Goal: Navigation & Orientation: Understand site structure

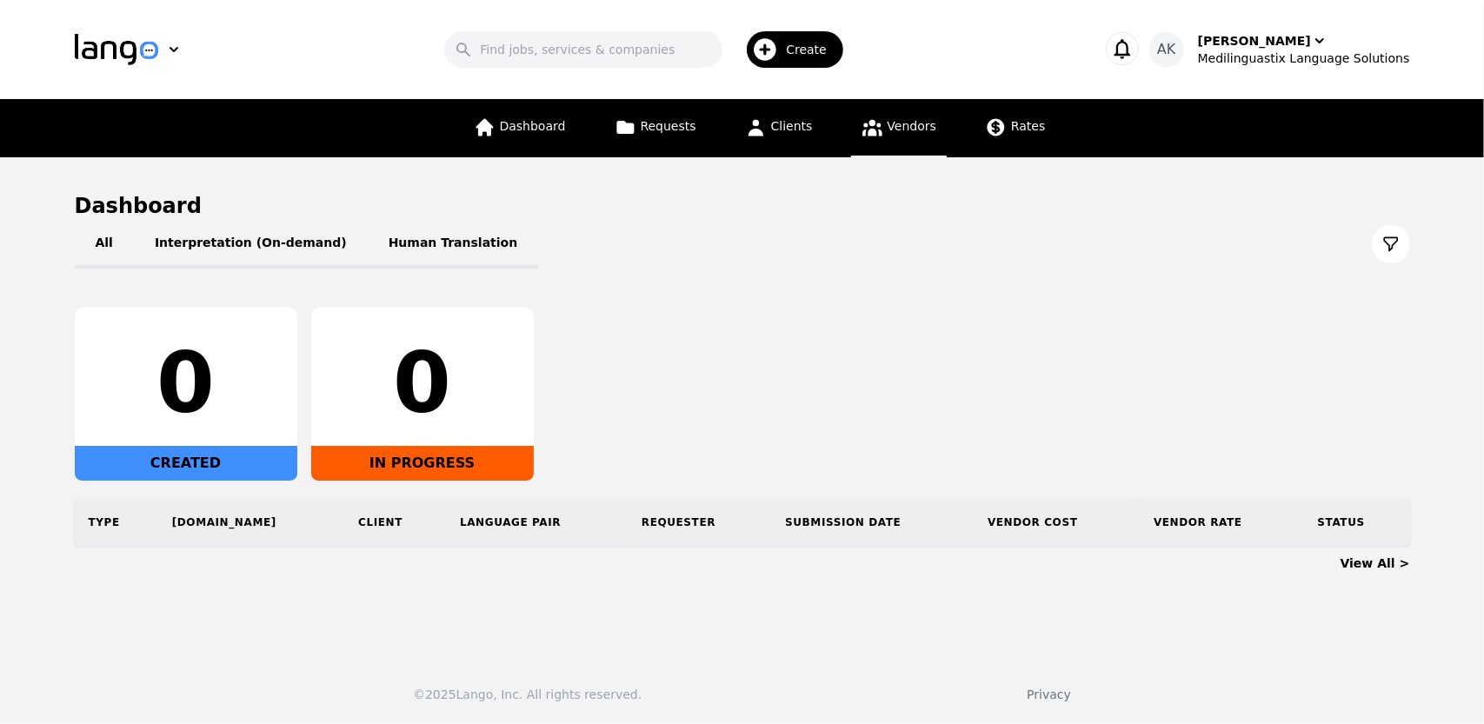
click at [913, 111] on link "Vendors" at bounding box center [899, 128] width 96 height 58
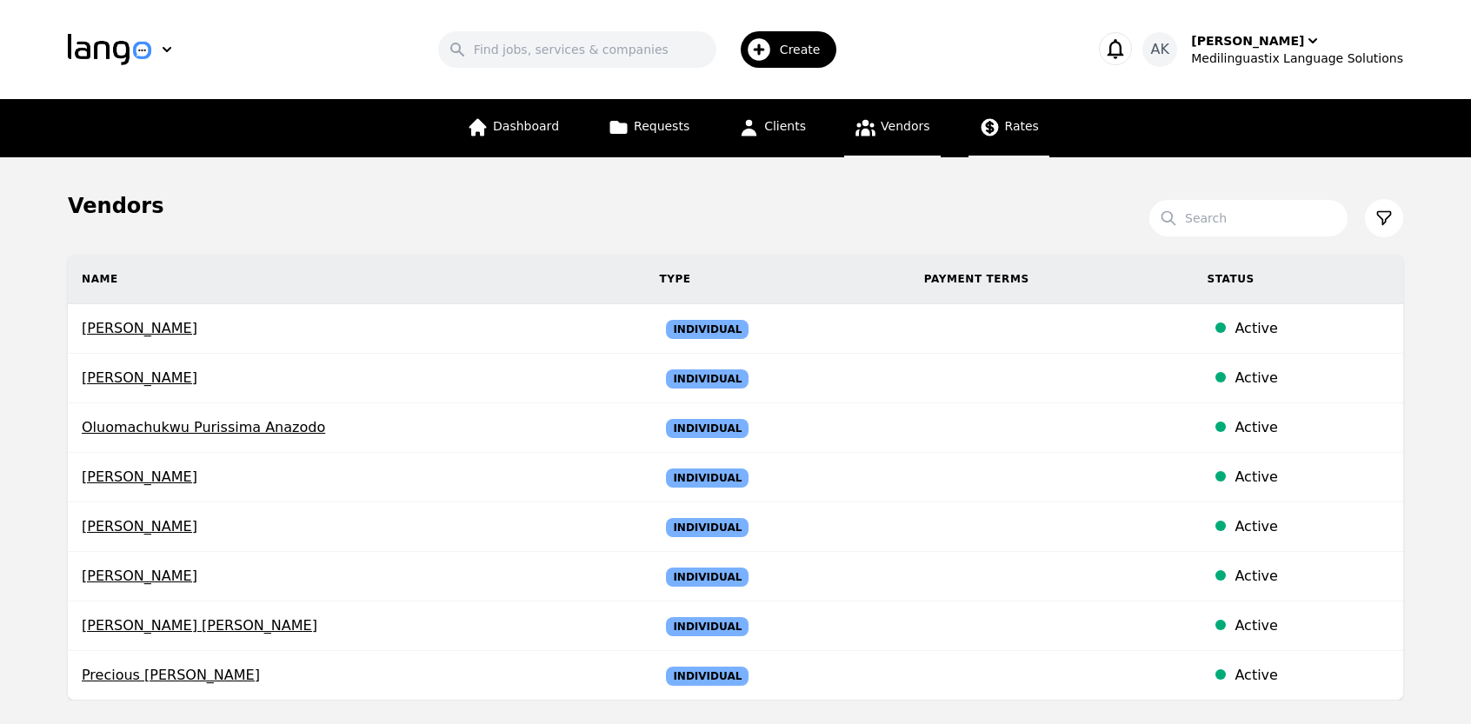
click at [1005, 132] on span "Rates" at bounding box center [1022, 126] width 34 height 14
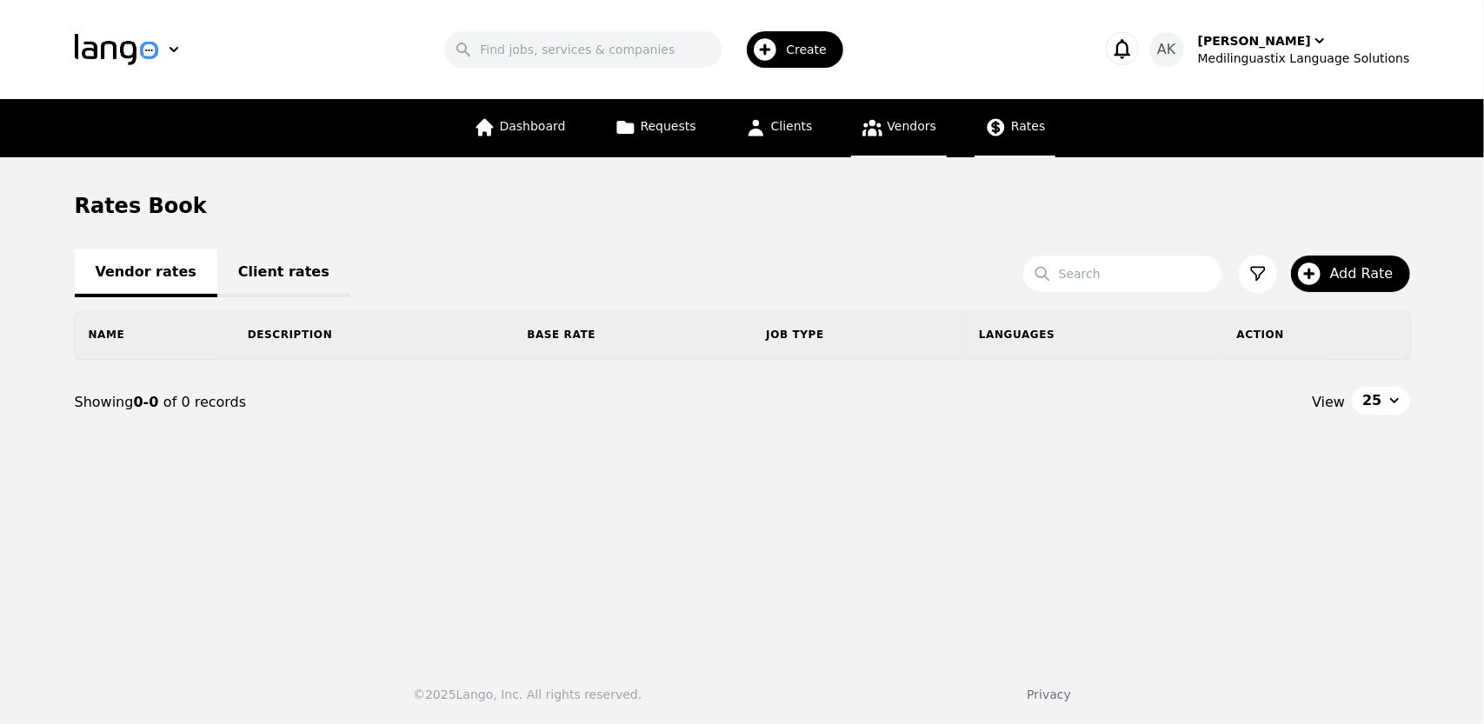
click at [887, 131] on span "Vendors" at bounding box center [911, 126] width 49 height 14
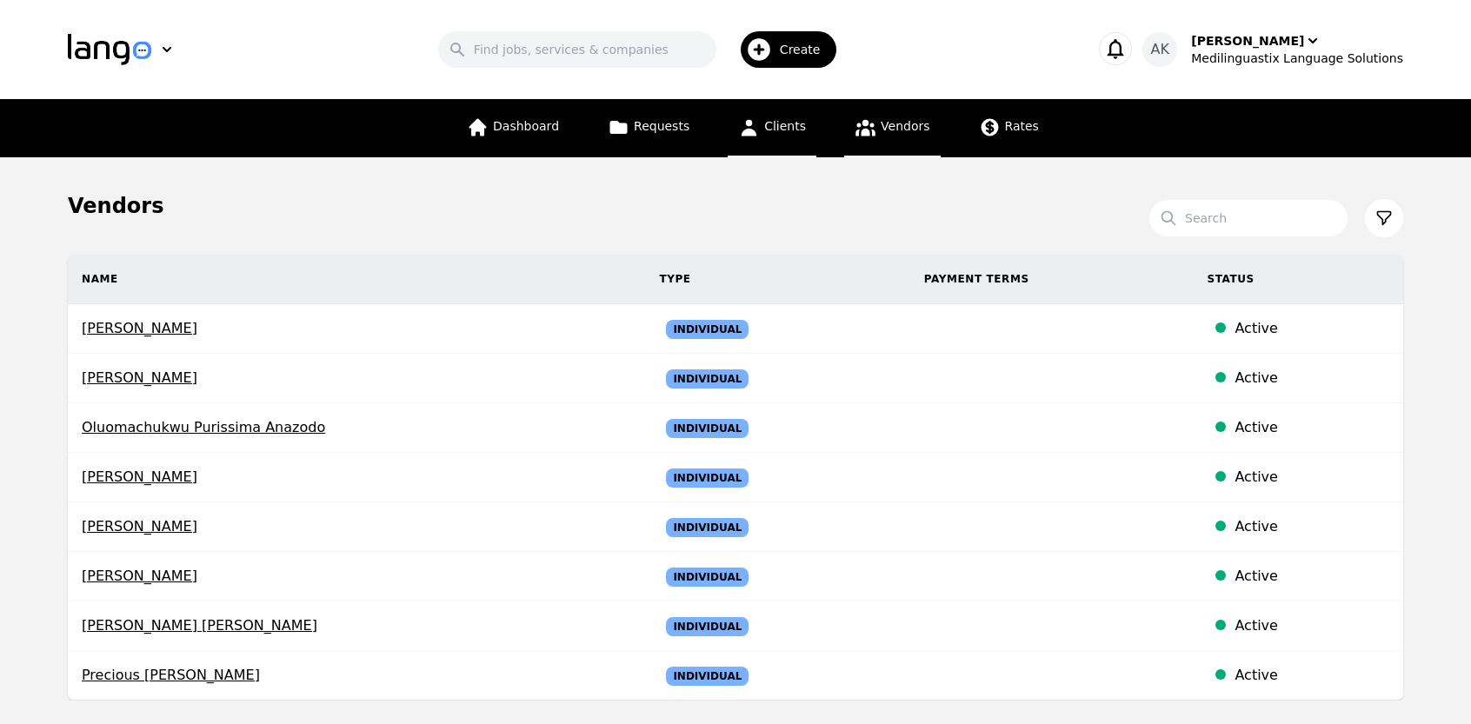
click at [766, 139] on link "Clients" at bounding box center [772, 128] width 89 height 58
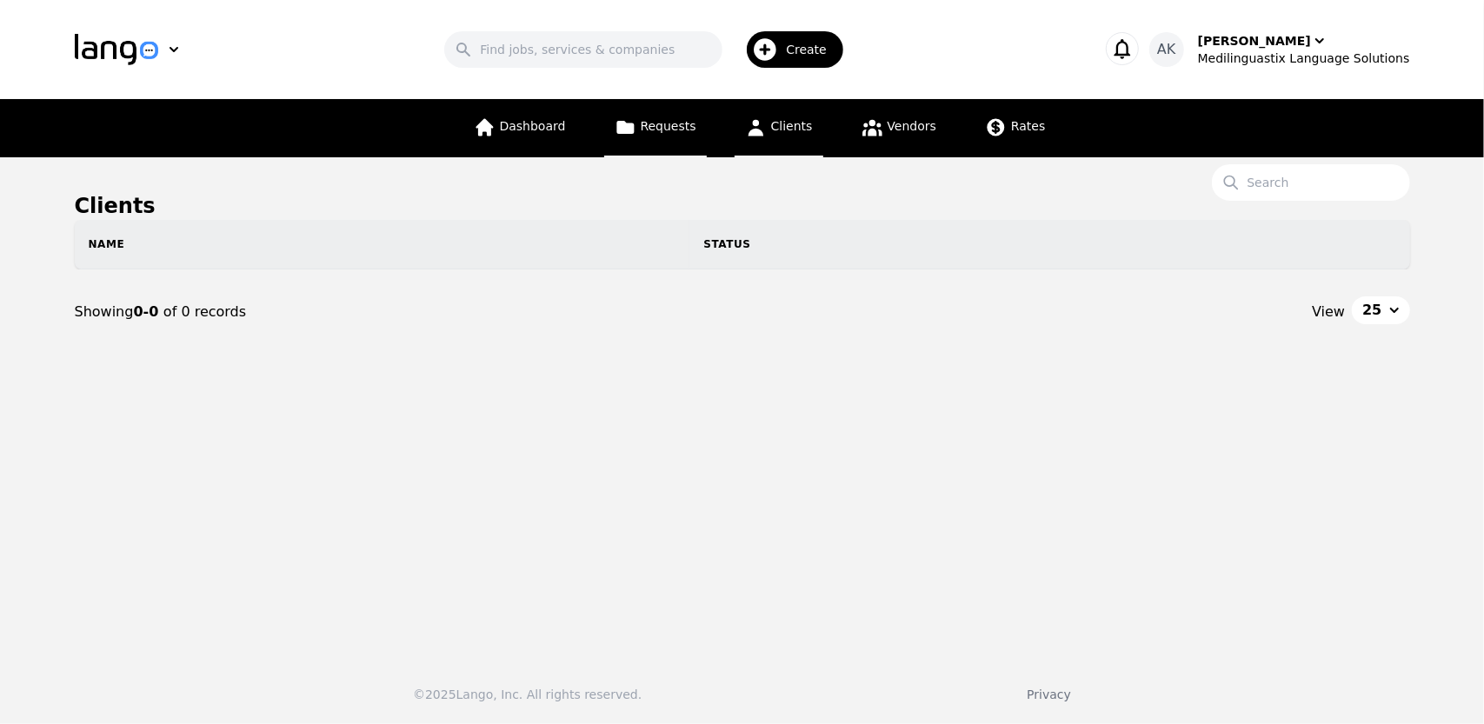
click at [648, 141] on link "Requests" at bounding box center [655, 128] width 103 height 58
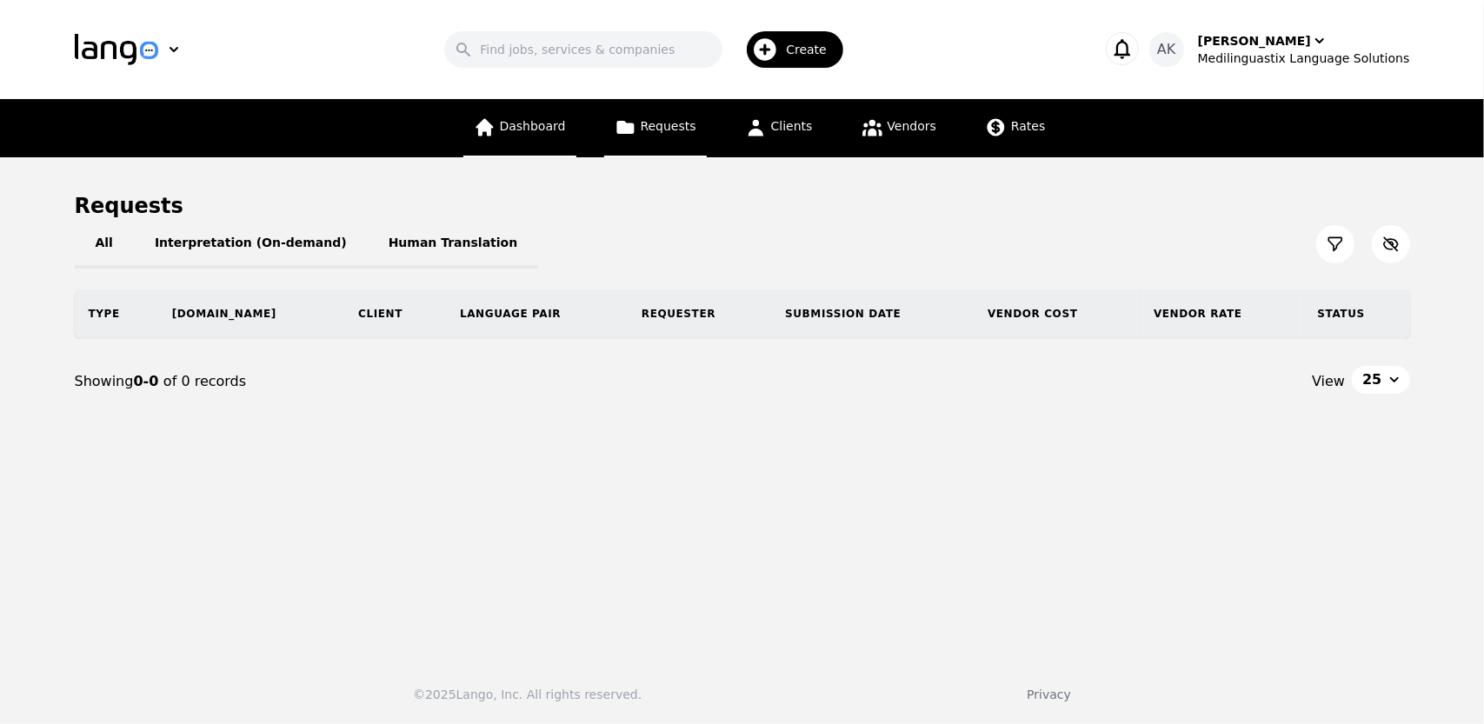
click at [532, 133] on span "Dashboard" at bounding box center [533, 126] width 66 height 14
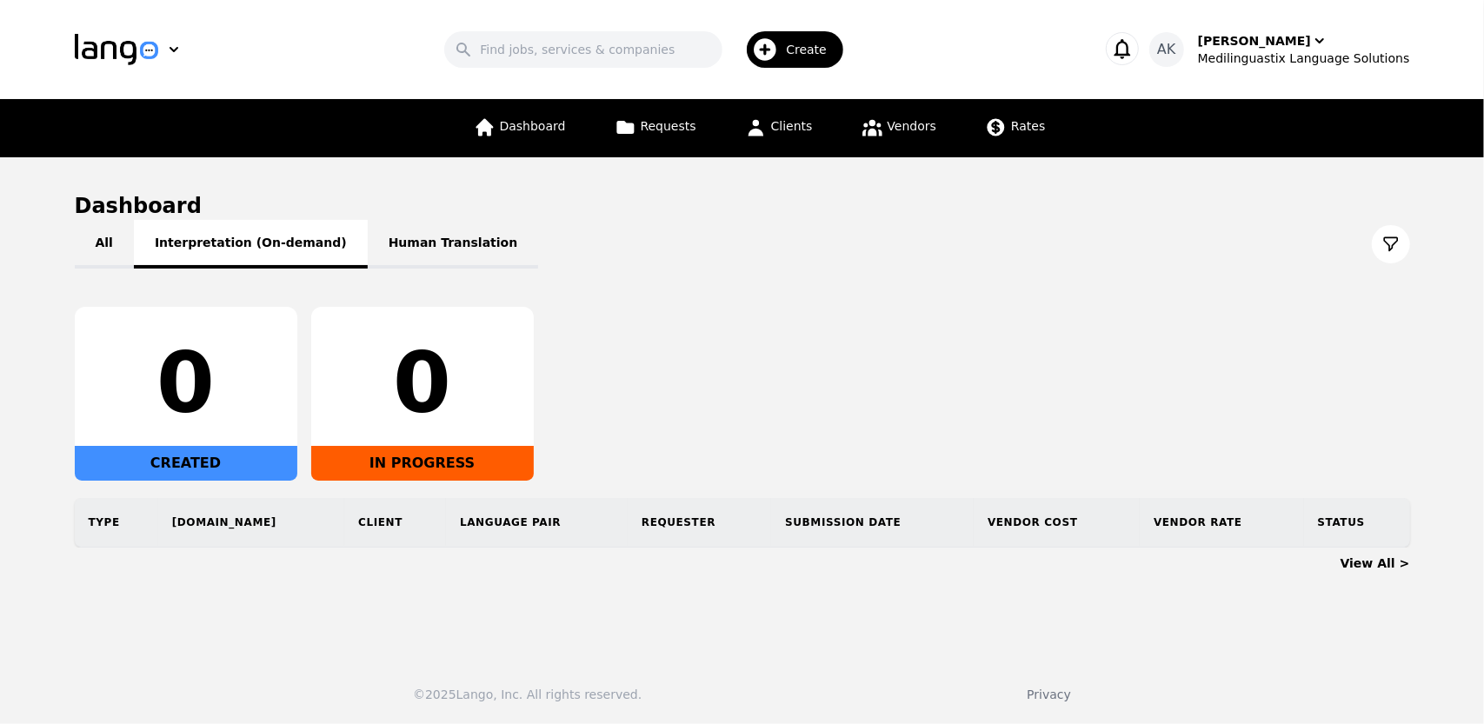
click at [292, 244] on button "Interpretation (On-demand)" at bounding box center [251, 244] width 234 height 49
click at [97, 252] on button "All" at bounding box center [104, 244] width 59 height 49
click at [1292, 54] on div "Medilinguastix Language Solutions" at bounding box center [1304, 58] width 212 height 17
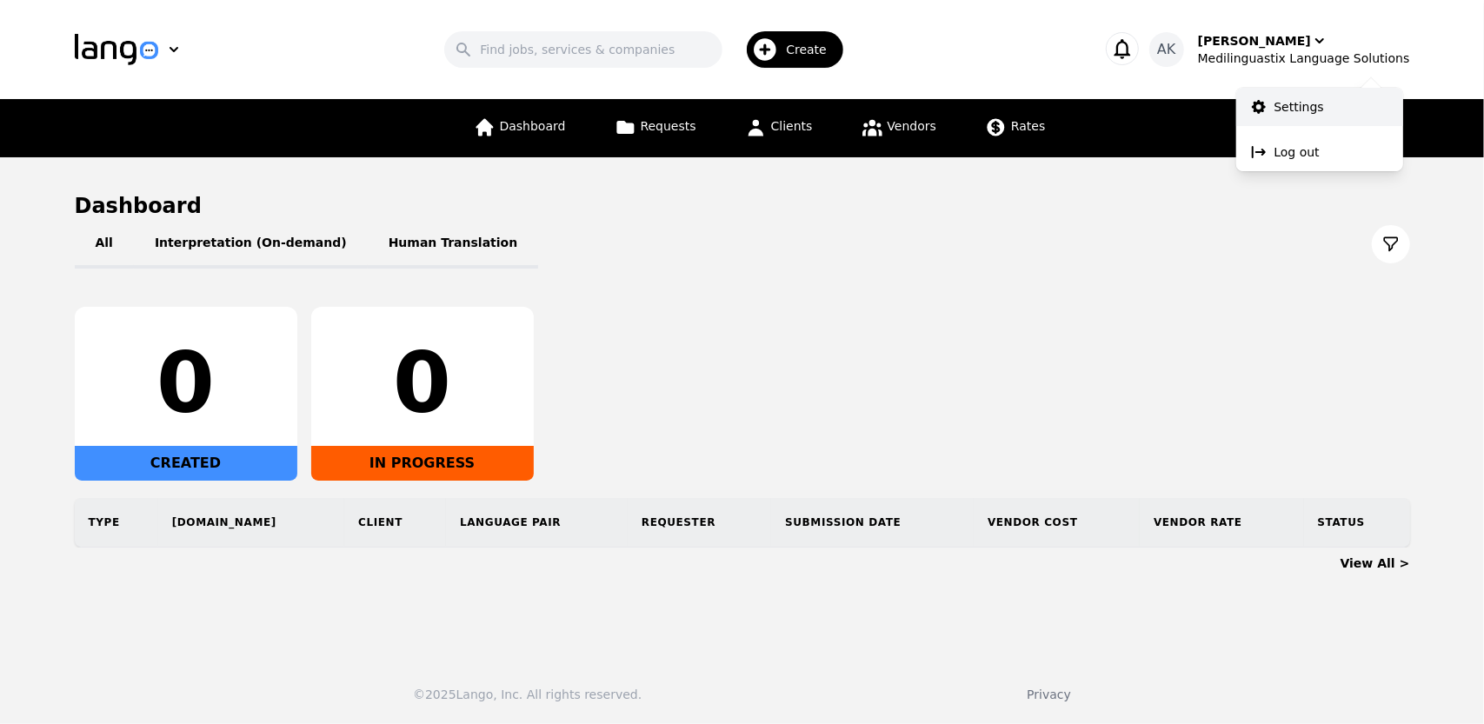
click at [1302, 105] on p "Settings" at bounding box center [1299, 106] width 50 height 17
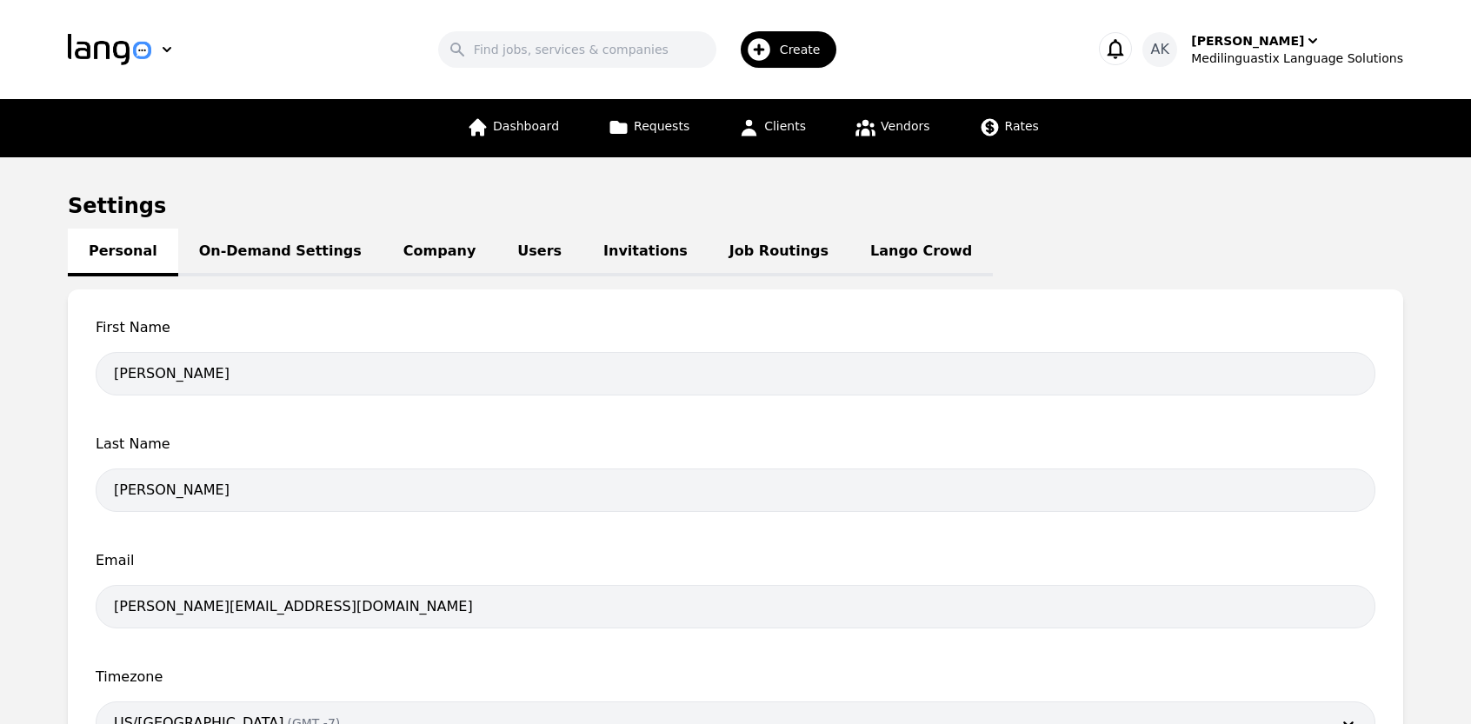
click at [849, 252] on link "Lango Crowd" at bounding box center [920, 253] width 143 height 48
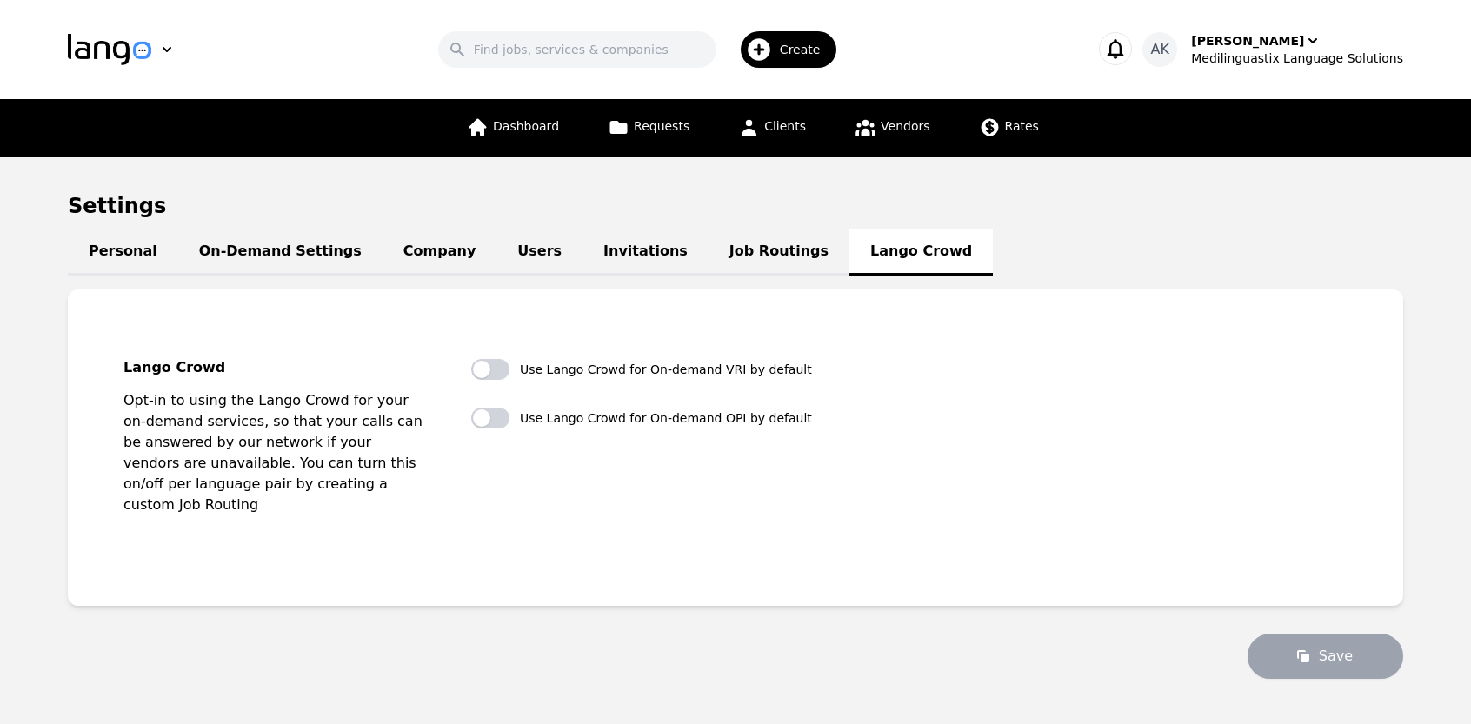
click at [708, 255] on link "Job Routings" at bounding box center [778, 253] width 141 height 48
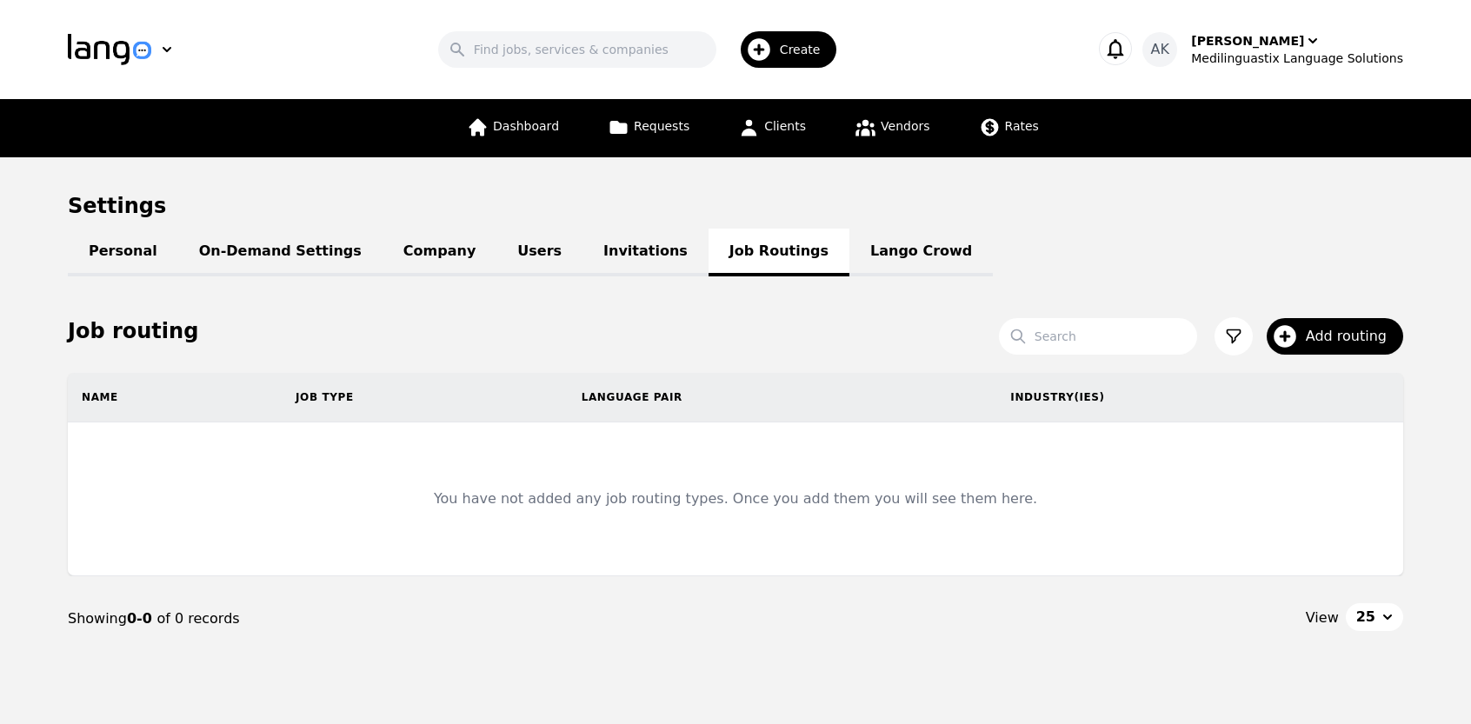
click at [582, 253] on link "Invitations" at bounding box center [645, 253] width 126 height 48
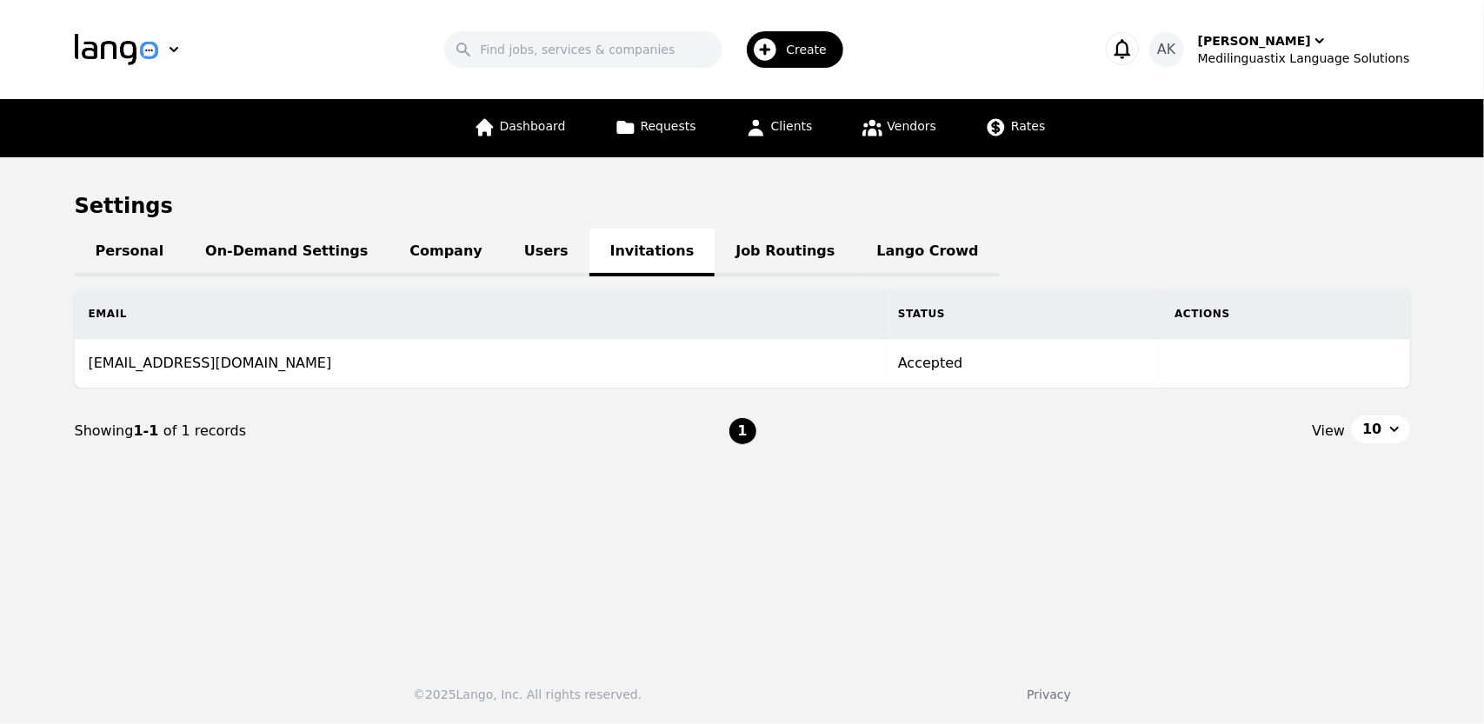
click at [503, 258] on link "Users" at bounding box center [546, 253] width 86 height 48
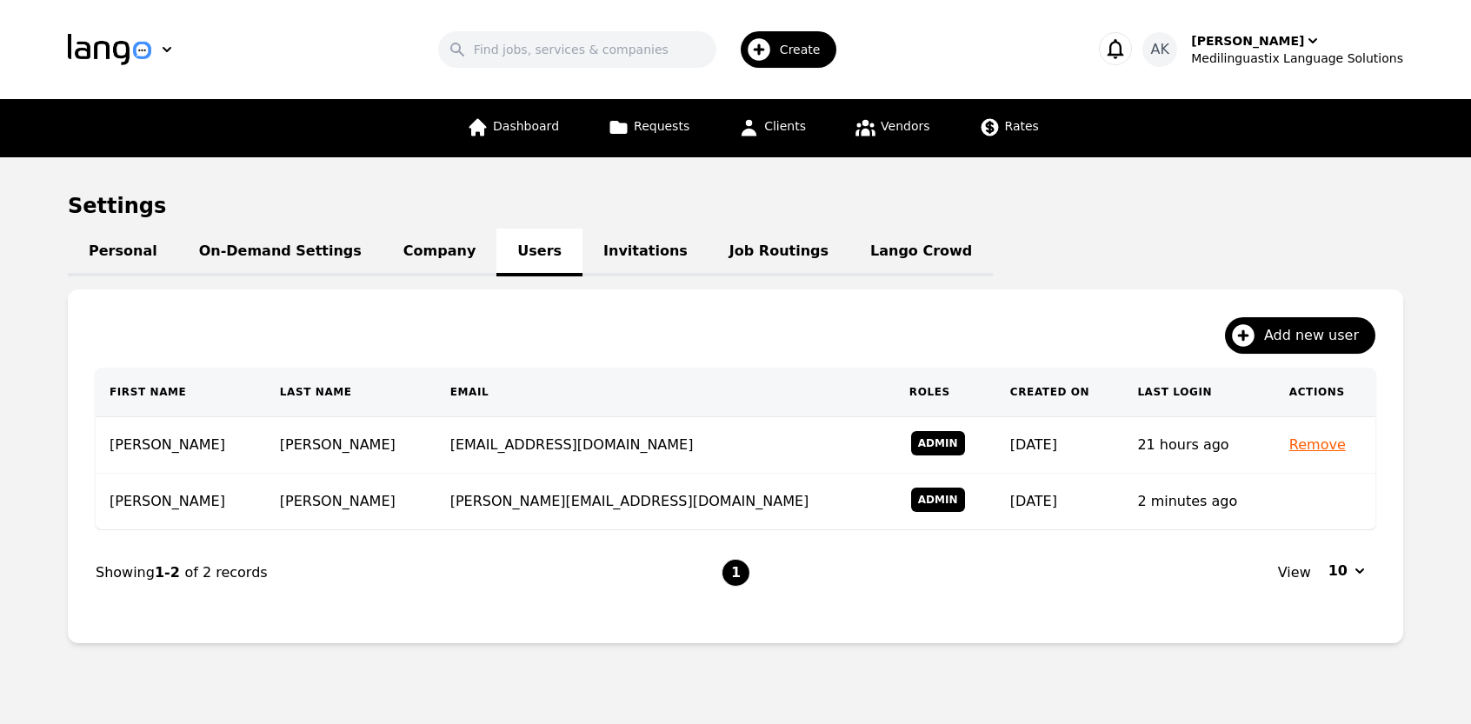
click at [397, 256] on link "Company" at bounding box center [439, 253] width 114 height 48
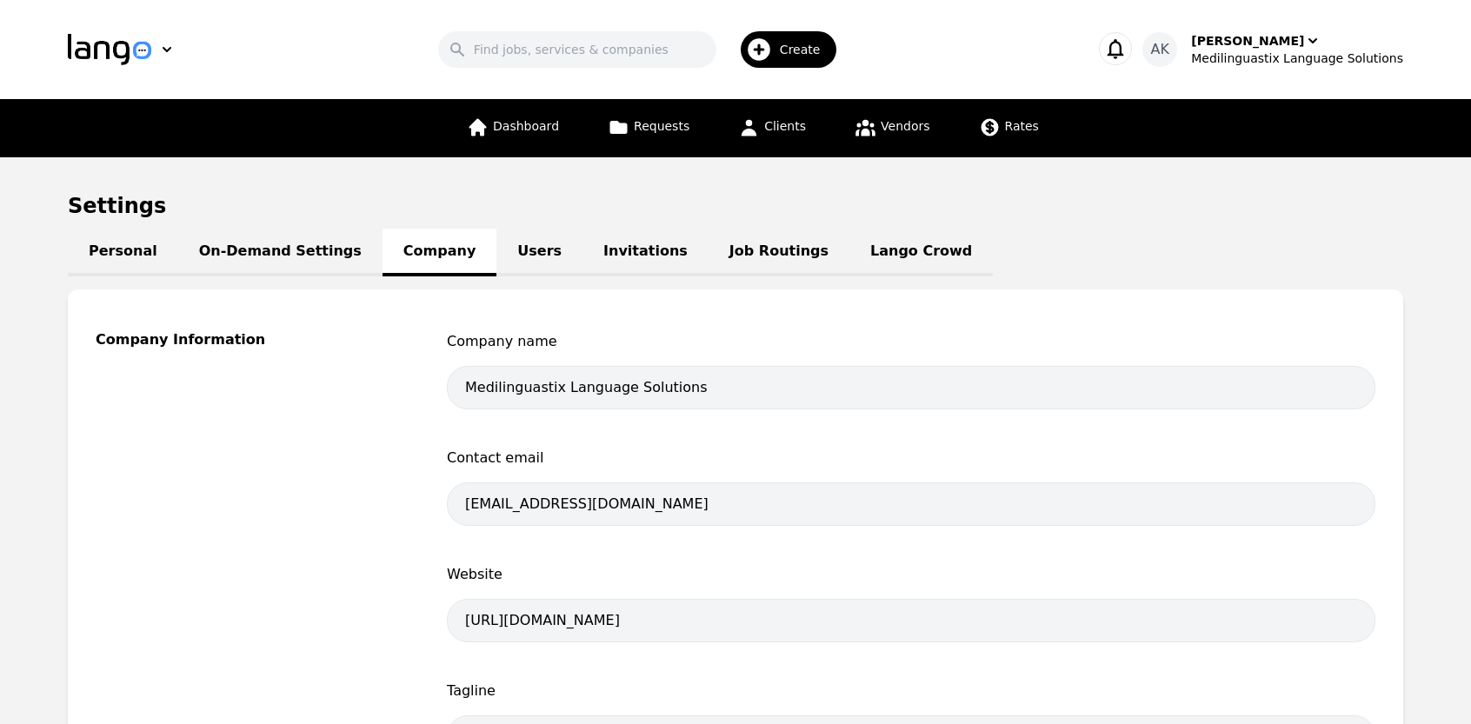
click at [287, 607] on div "Company Information" at bounding box center [250, 702] width 309 height 742
click at [223, 242] on link "On-Demand Settings" at bounding box center [280, 253] width 204 height 48
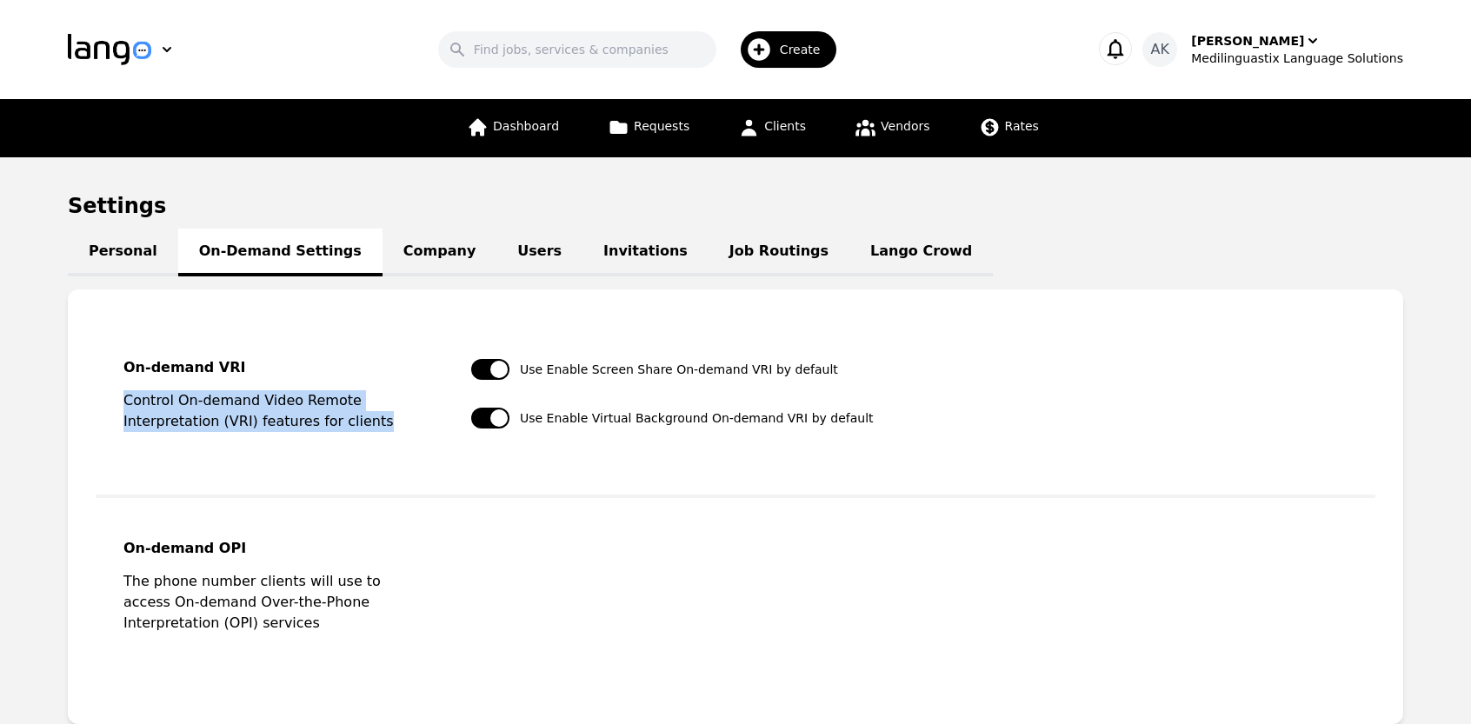
drag, startPoint x: 261, startPoint y: 420, endPoint x: 108, endPoint y: 378, distance: 158.6
click at [108, 378] on fieldset "On-demand VRI Control On-demand Video Remote Interpretation (VRI) features for …" at bounding box center [735, 407] width 1279 height 181
click at [195, 423] on p "Control On-demand Video Remote Interpretation (VRI) features for clients" at bounding box center [276, 411] width 306 height 42
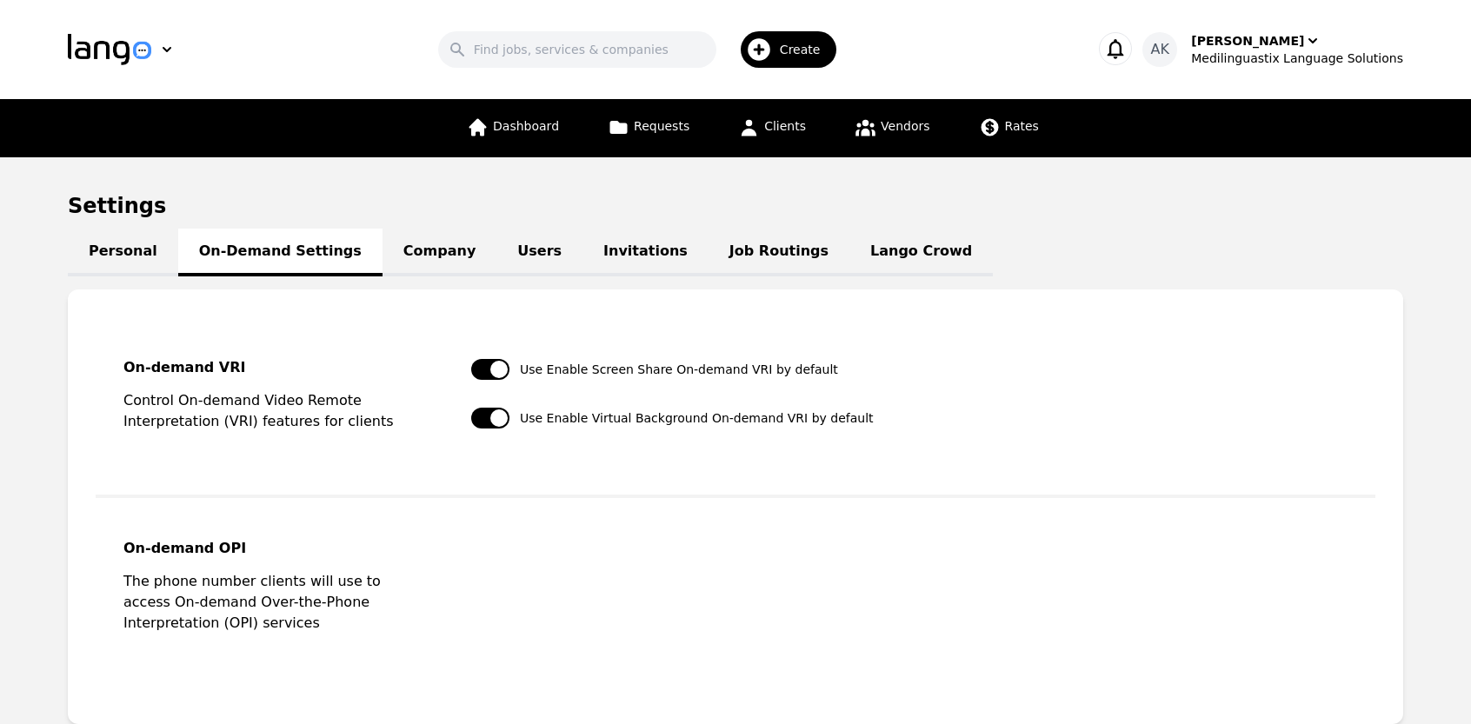
click at [117, 253] on link "Personal" at bounding box center [123, 253] width 110 height 48
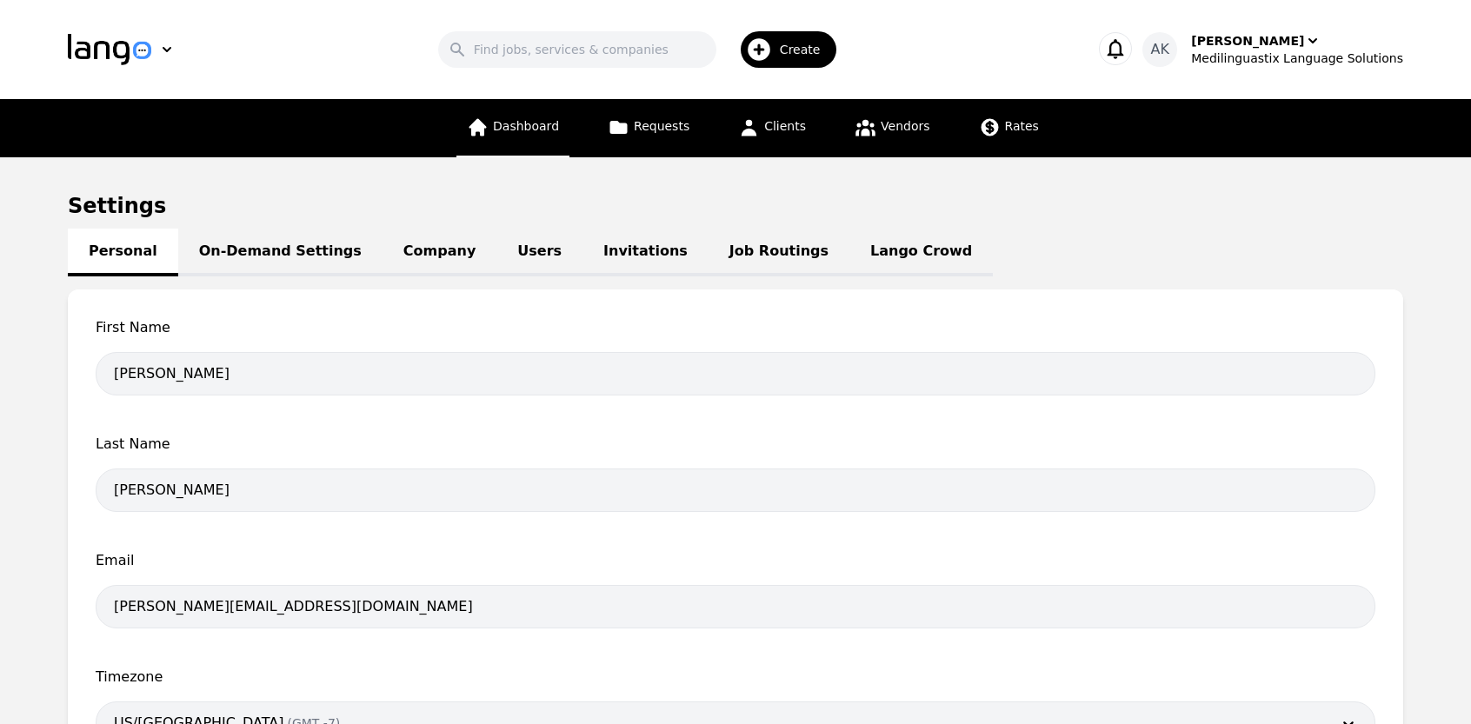
click at [527, 137] on link "Dashboard" at bounding box center [512, 128] width 113 height 58
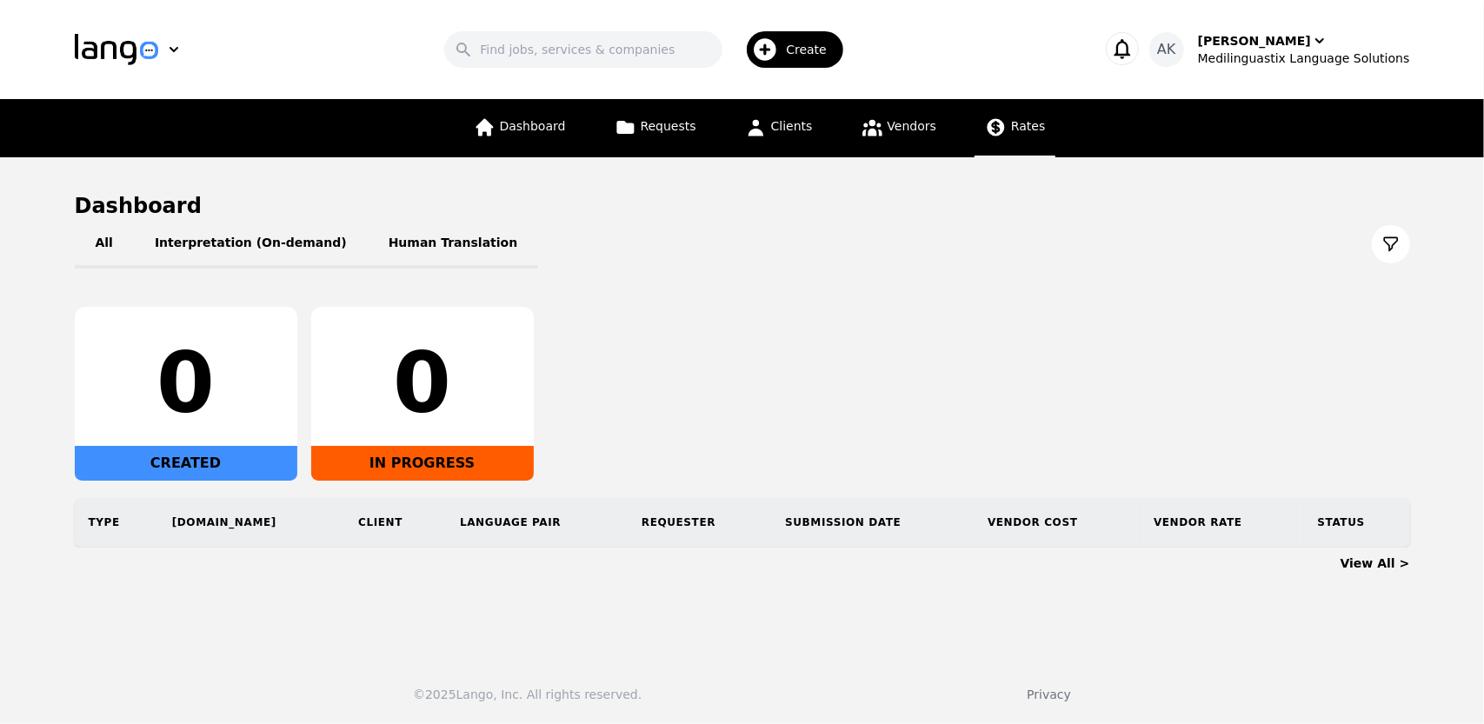
click at [1014, 123] on span "Rates" at bounding box center [1028, 126] width 34 height 14
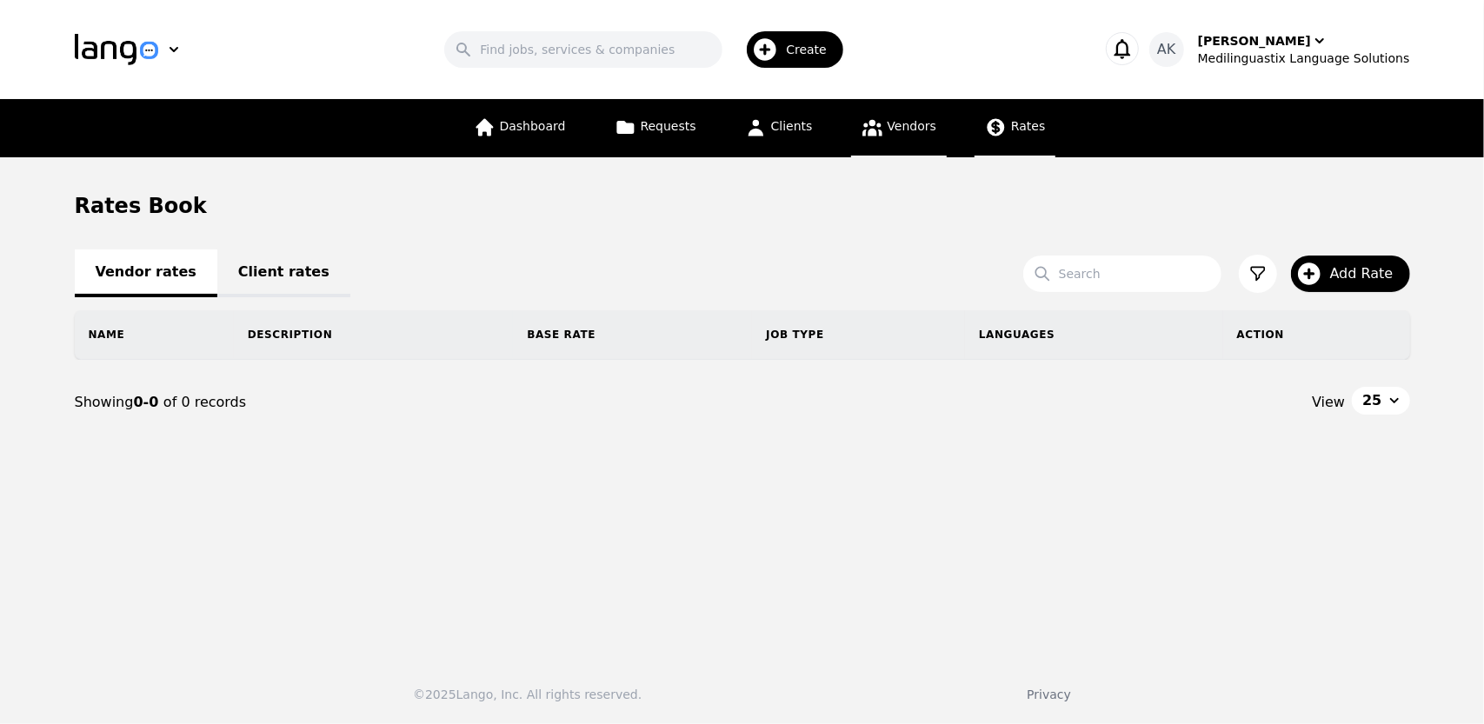
click at [889, 127] on span "Vendors" at bounding box center [911, 126] width 49 height 14
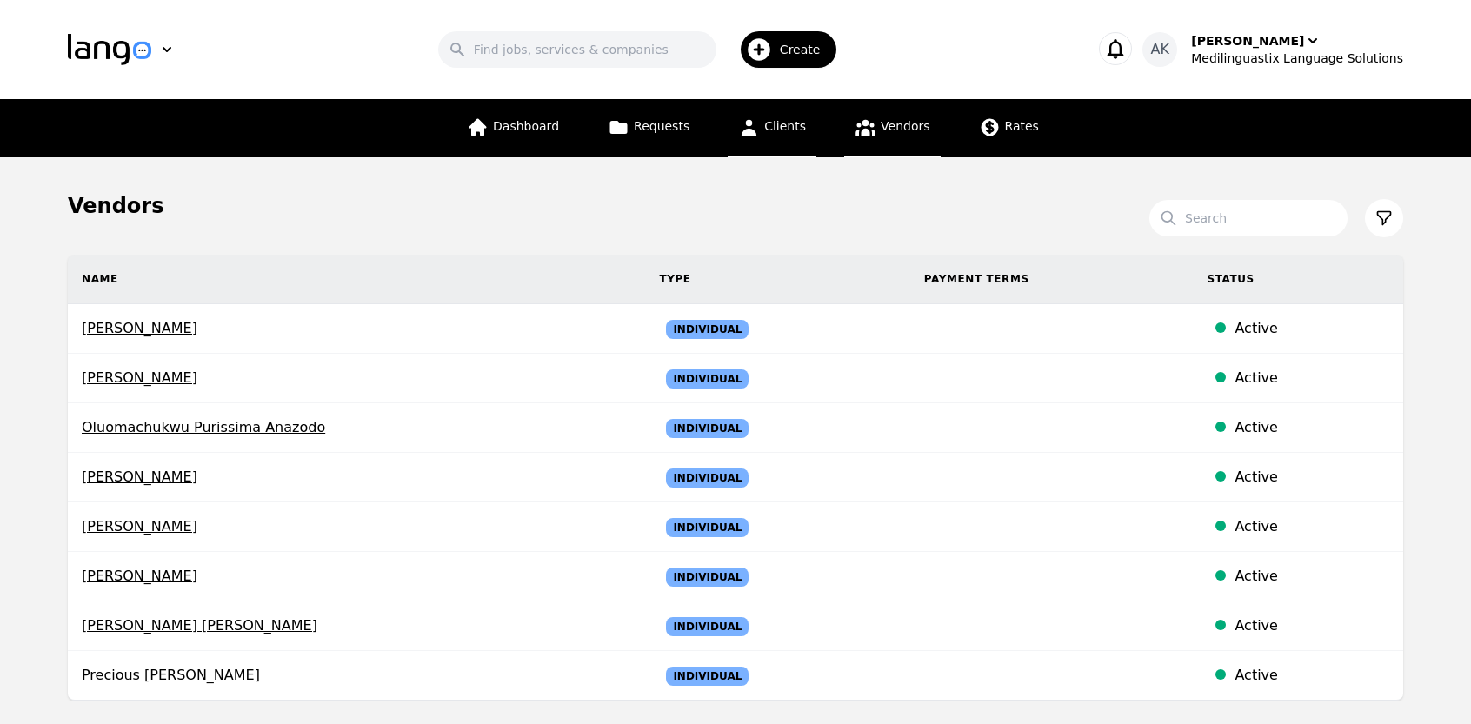
click at [767, 126] on span "Clients" at bounding box center [785, 126] width 42 height 14
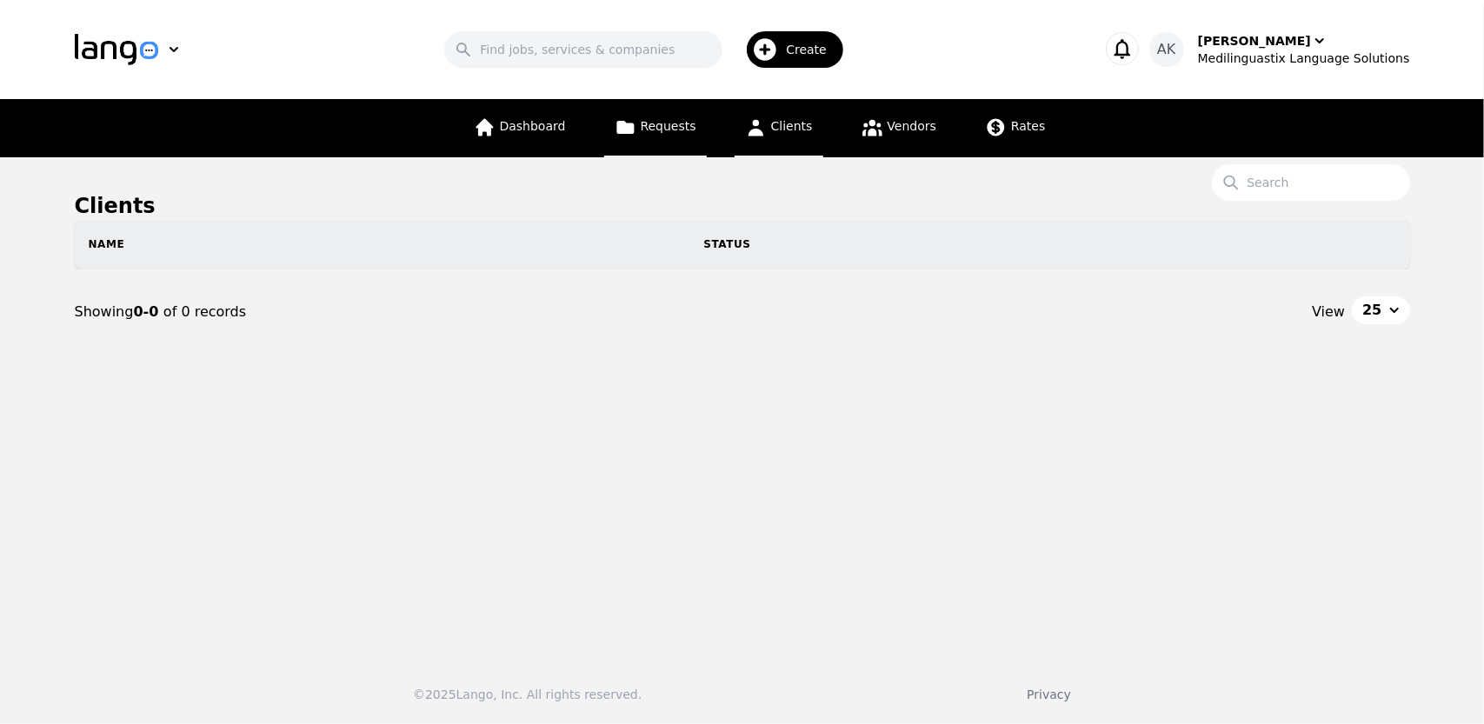
click at [661, 125] on span "Requests" at bounding box center [669, 126] width 56 height 14
